Goal: Task Accomplishment & Management: Manage account settings

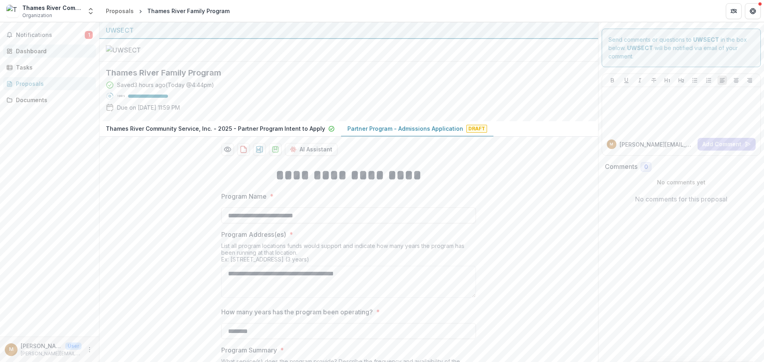
click at [31, 51] on div "Dashboard" at bounding box center [53, 51] width 74 height 8
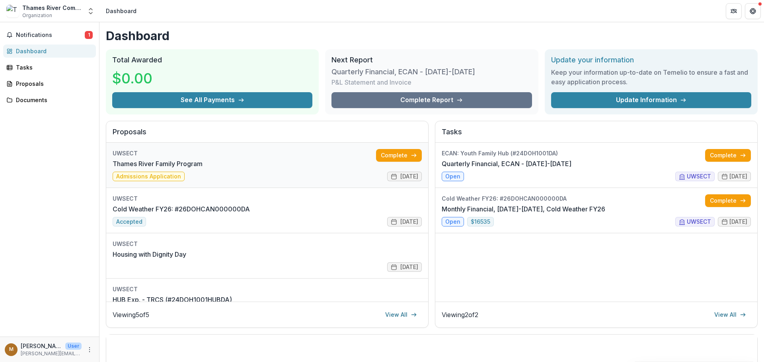
click at [202, 169] on link "Thames River Family Program" at bounding box center [158, 164] width 90 height 10
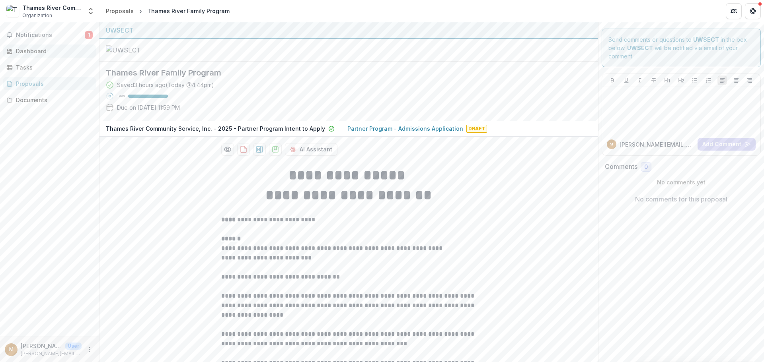
click at [49, 51] on div "Dashboard" at bounding box center [53, 51] width 74 height 8
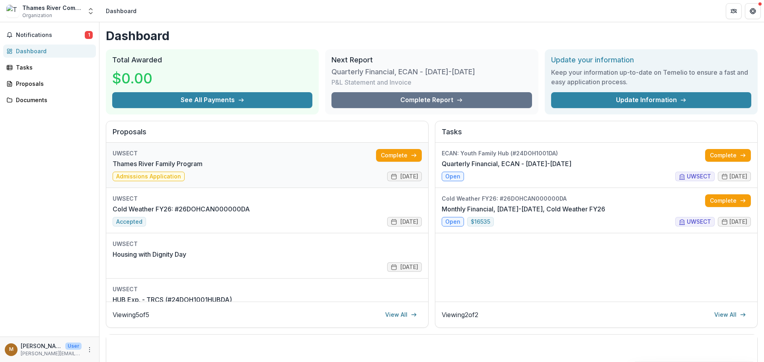
drag, startPoint x: 282, startPoint y: 168, endPoint x: 175, endPoint y: 148, distance: 108.1
click at [175, 159] on link "Thames River Family Program" at bounding box center [158, 164] width 90 height 10
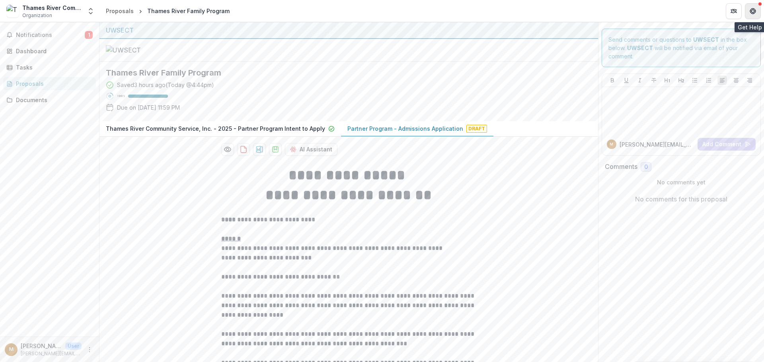
click at [752, 8] on icon "Get Help" at bounding box center [752, 11] width 6 height 6
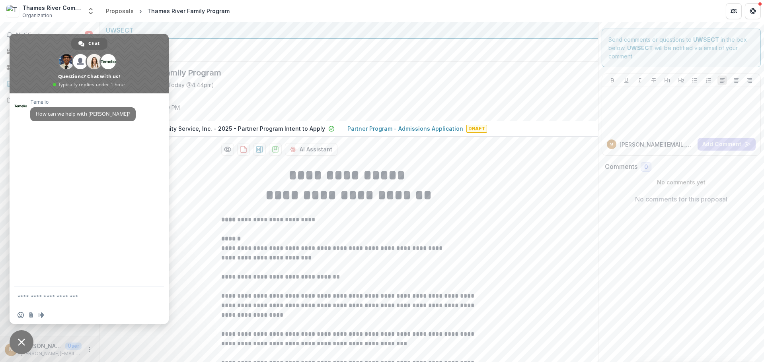
click at [394, 62] on div at bounding box center [348, 50] width 498 height 23
click at [214, 47] on div at bounding box center [348, 50] width 498 height 23
click at [23, 344] on span "Close chat" at bounding box center [21, 342] width 7 height 7
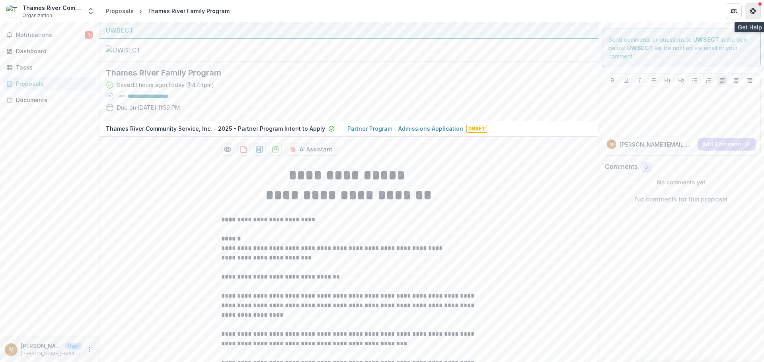
click at [753, 8] on icon "Get Help" at bounding box center [752, 11] width 6 height 6
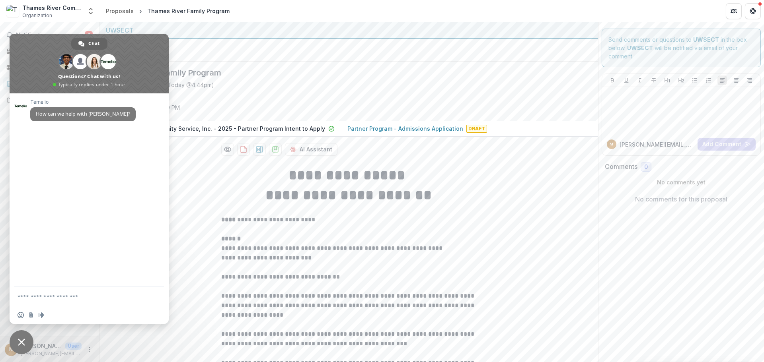
click at [20, 350] on span "Close chat" at bounding box center [22, 343] width 24 height 24
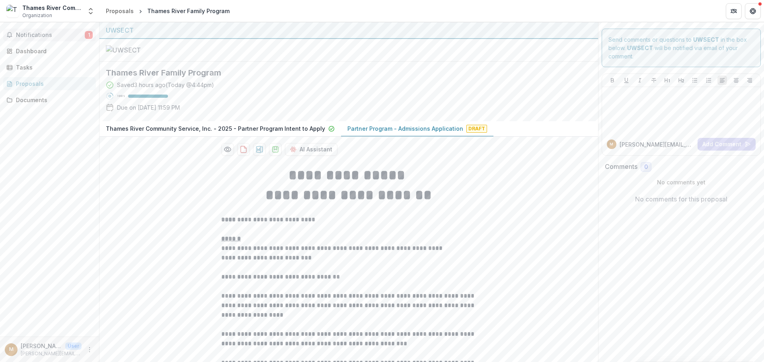
click at [50, 35] on span "Notifications" at bounding box center [50, 35] width 69 height 7
click at [49, 51] on div "Dashboard" at bounding box center [53, 51] width 74 height 8
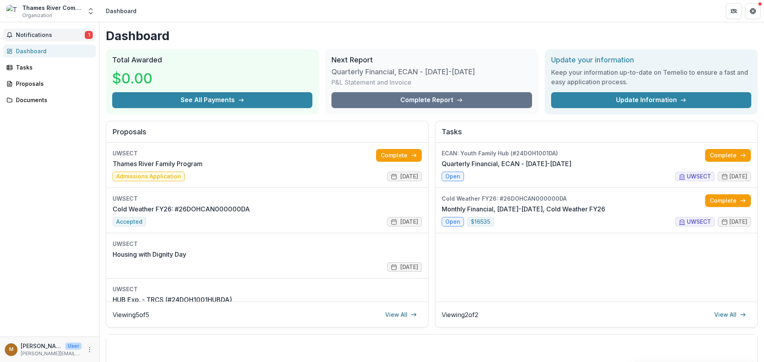
click at [45, 35] on span "Notifications" at bounding box center [50, 35] width 69 height 7
drag, startPoint x: 299, startPoint y: 17, endPoint x: 295, endPoint y: 17, distance: 4.4
click at [299, 17] on header "Dashboard" at bounding box center [431, 11] width 664 height 22
click at [36, 32] on span "Notifications" at bounding box center [50, 35] width 69 height 7
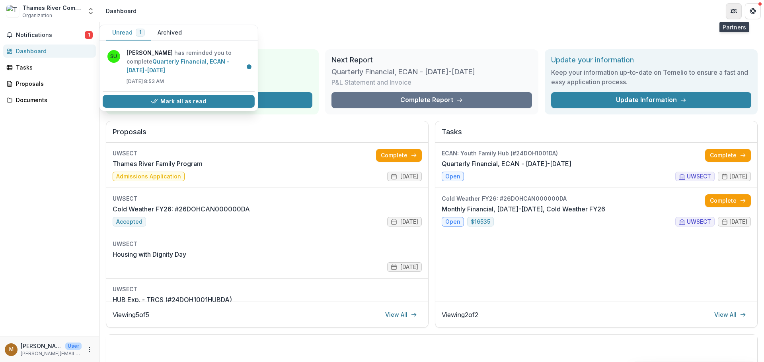
click at [733, 12] on icon "Partners" at bounding box center [733, 11] width 6 height 6
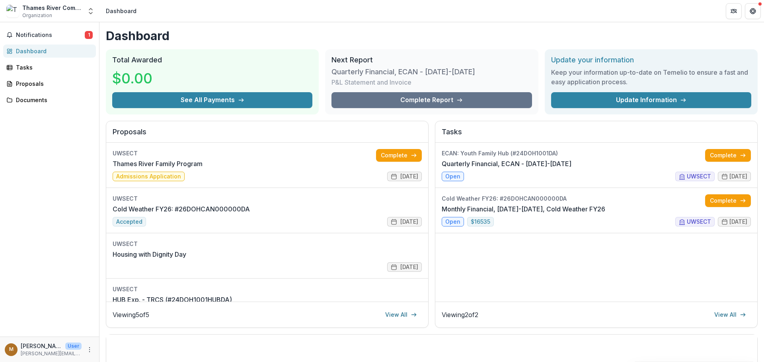
click at [426, 34] on h1 "Dashboard" at bounding box center [431, 36] width 651 height 14
drag, startPoint x: 117, startPoint y: 7, endPoint x: 119, endPoint y: 14, distance: 7.0
click at [117, 12] on div "Dashboard" at bounding box center [121, 11] width 31 height 8
click at [119, 17] on header "Dashboard" at bounding box center [431, 11] width 664 height 22
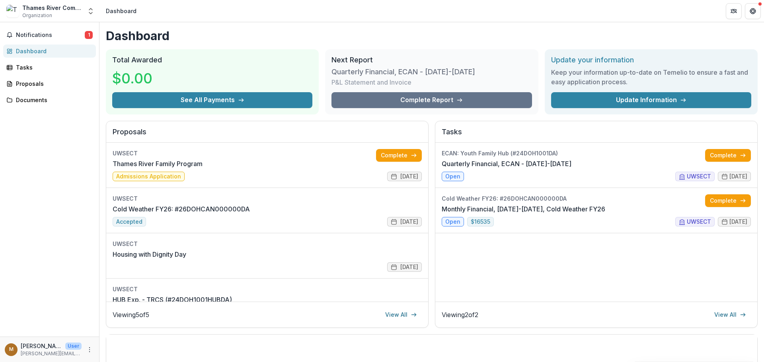
click at [24, 10] on div "Thames River Community Service, Inc." at bounding box center [52, 8] width 60 height 8
click at [90, 12] on icon "Open entity switcher" at bounding box center [91, 11] width 8 height 8
click at [215, 16] on header "Dashboard" at bounding box center [431, 11] width 664 height 22
click at [35, 16] on span "Organization" at bounding box center [37, 15] width 30 height 7
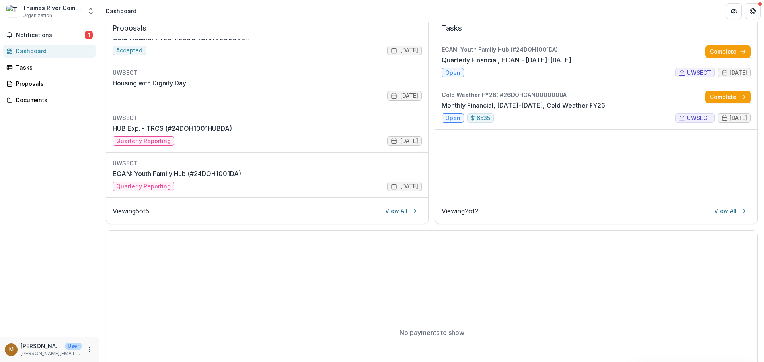
scroll to position [183, 0]
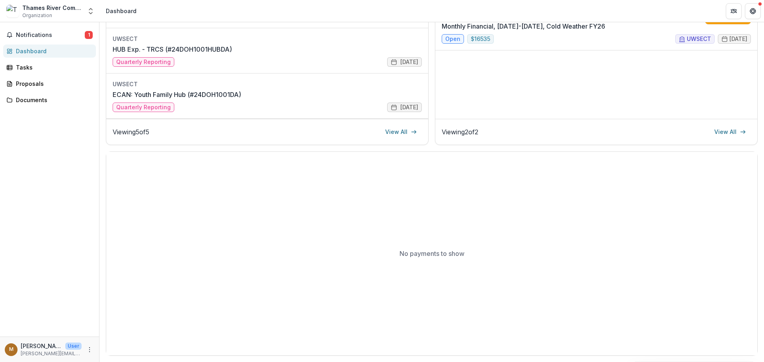
drag, startPoint x: 327, startPoint y: 367, endPoint x: 81, endPoint y: 349, distance: 246.5
click at [80, 348] on p "User" at bounding box center [73, 346] width 16 height 7
click at [89, 351] on icon "More" at bounding box center [89, 350] width 6 height 6
click at [119, 346] on button "Logout" at bounding box center [141, 346] width 85 height 13
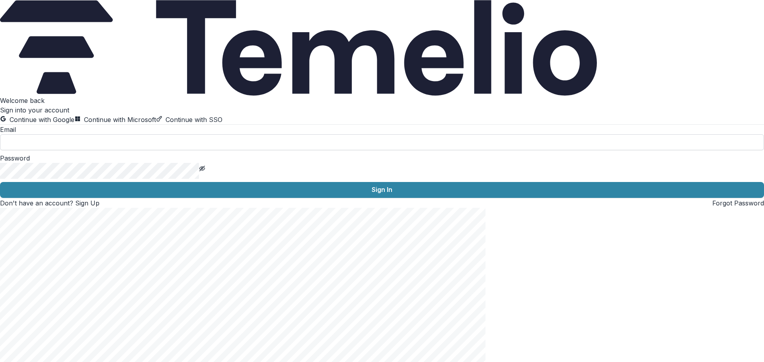
click at [134, 150] on input at bounding box center [382, 142] width 764 height 16
type input "**********"
click at [205, 173] on button "Toggle password visibility" at bounding box center [202, 168] width 6 height 10
click at [40, 198] on form "**********" at bounding box center [382, 161] width 764 height 73
click at [16, 134] on label "Email" at bounding box center [8, 130] width 16 height 8
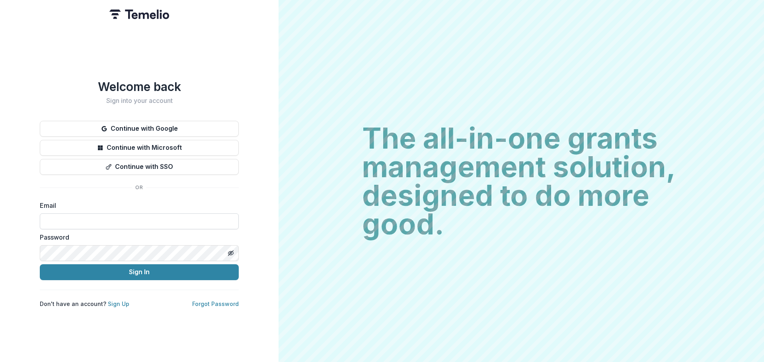
click at [89, 216] on input at bounding box center [139, 222] width 199 height 16
type input "**********"
click at [228, 251] on icon "Toggle password visibility" at bounding box center [230, 252] width 4 height 3
click at [231, 250] on icon "Toggle password visibility" at bounding box center [230, 253] width 6 height 6
click at [231, 251] on line "Toggle password visibility" at bounding box center [230, 253] width 5 height 5
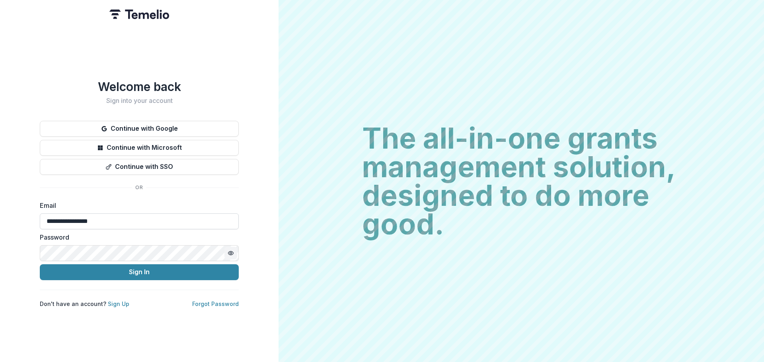
click at [51, 220] on input "**********" at bounding box center [139, 222] width 199 height 16
click at [113, 219] on input "**********" at bounding box center [139, 222] width 199 height 16
